Goal: Check status

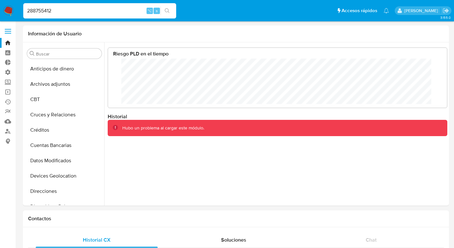
select select "10"
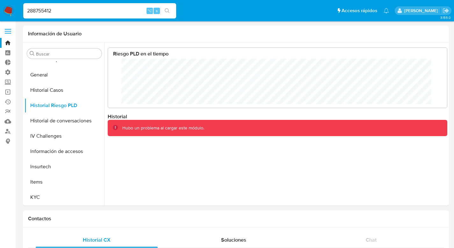
click at [421, 11] on p "[PERSON_NAME]" at bounding box center [422, 11] width 36 height 6
click at [434, 11] on p "[PERSON_NAME]" at bounding box center [422, 11] width 36 height 6
click at [426, 8] on p "[PERSON_NAME]" at bounding box center [422, 11] width 36 height 6
click at [446, 10] on icon "Salir" at bounding box center [446, 10] width 6 height 5
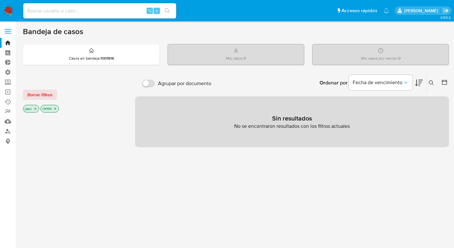
click at [426, 10] on p "[PERSON_NAME]" at bounding box center [422, 11] width 36 height 6
click at [421, 11] on p "[PERSON_NAME]" at bounding box center [422, 11] width 36 height 6
click at [400, 10] on icon at bounding box center [399, 10] width 5 height 5
click at [446, 13] on icon "Salir" at bounding box center [445, 10] width 7 height 7
click at [61, 9] on input at bounding box center [99, 11] width 153 height 8
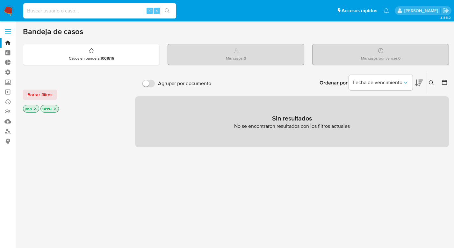
paste input "288755412"
type input "288755412"
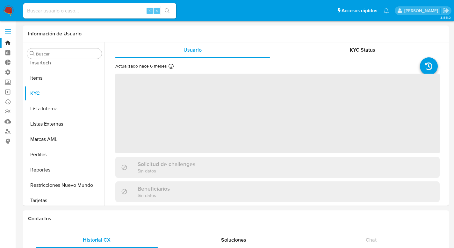
scroll to position [284, 0]
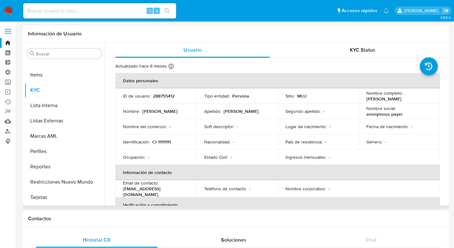
select select "10"
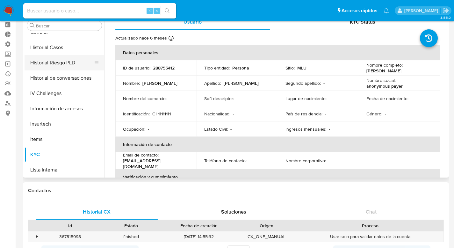
scroll to position [192, 0]
click at [47, 62] on button "Historial Riesgo PLD" at bounding box center [62, 62] width 75 height 15
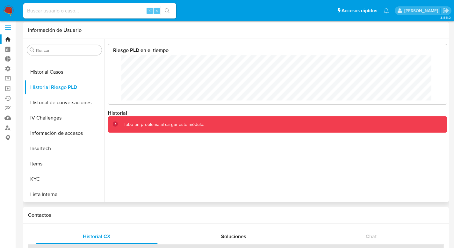
scroll to position [0, 0]
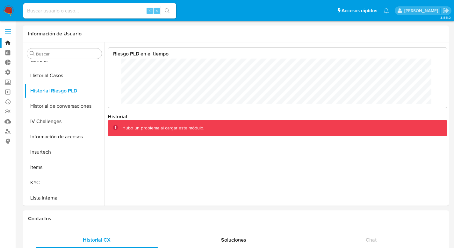
click at [402, 10] on div "[PERSON_NAME]" at bounding box center [423, 10] width 56 height 9
click at [421, 11] on p "[PERSON_NAME]" at bounding box center [422, 11] width 36 height 6
click at [412, 12] on p "[PERSON_NAME]" at bounding box center [422, 11] width 36 height 6
click at [395, 10] on div "[PERSON_NAME]" at bounding box center [423, 10] width 56 height 9
